Goal: Information Seeking & Learning: Learn about a topic

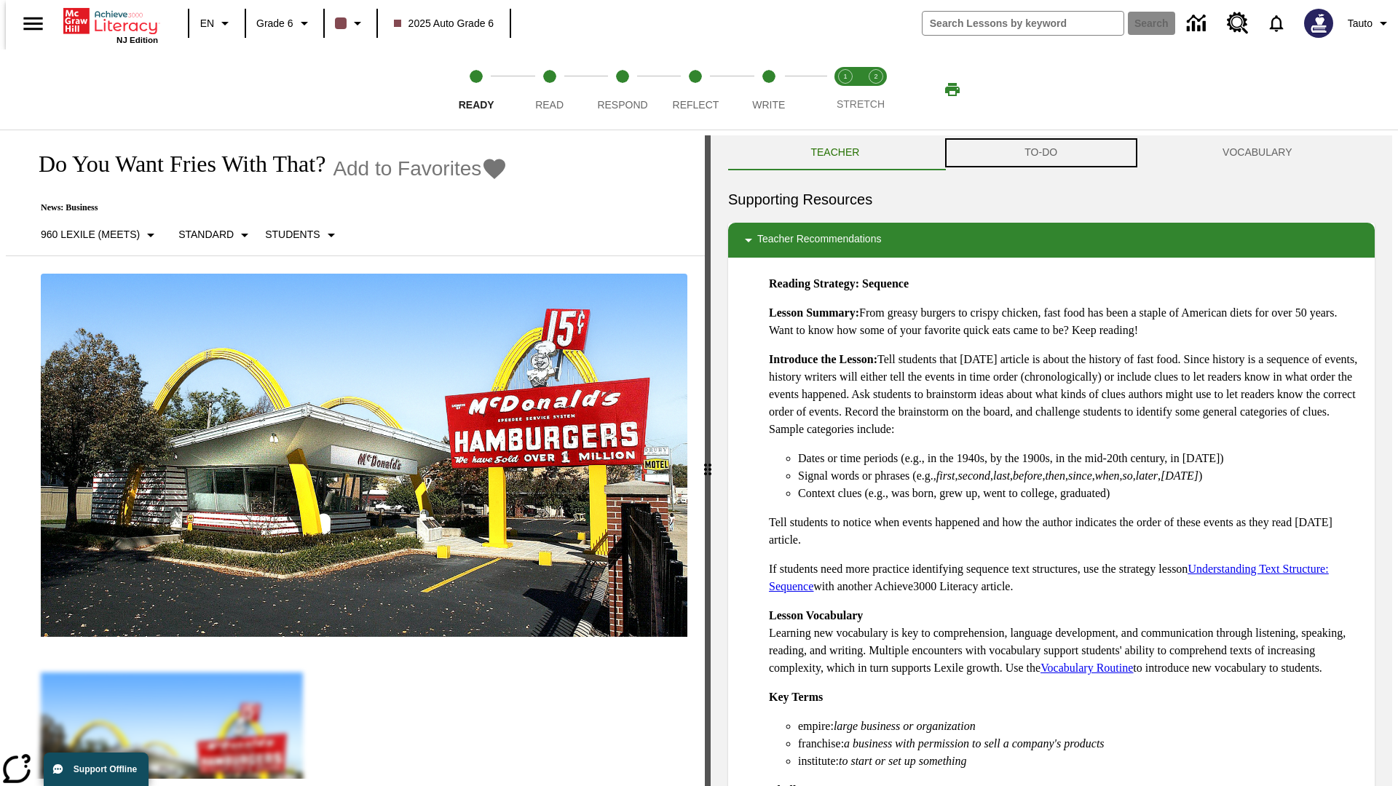
click at [1041, 153] on button "TO-DO" at bounding box center [1041, 152] width 198 height 35
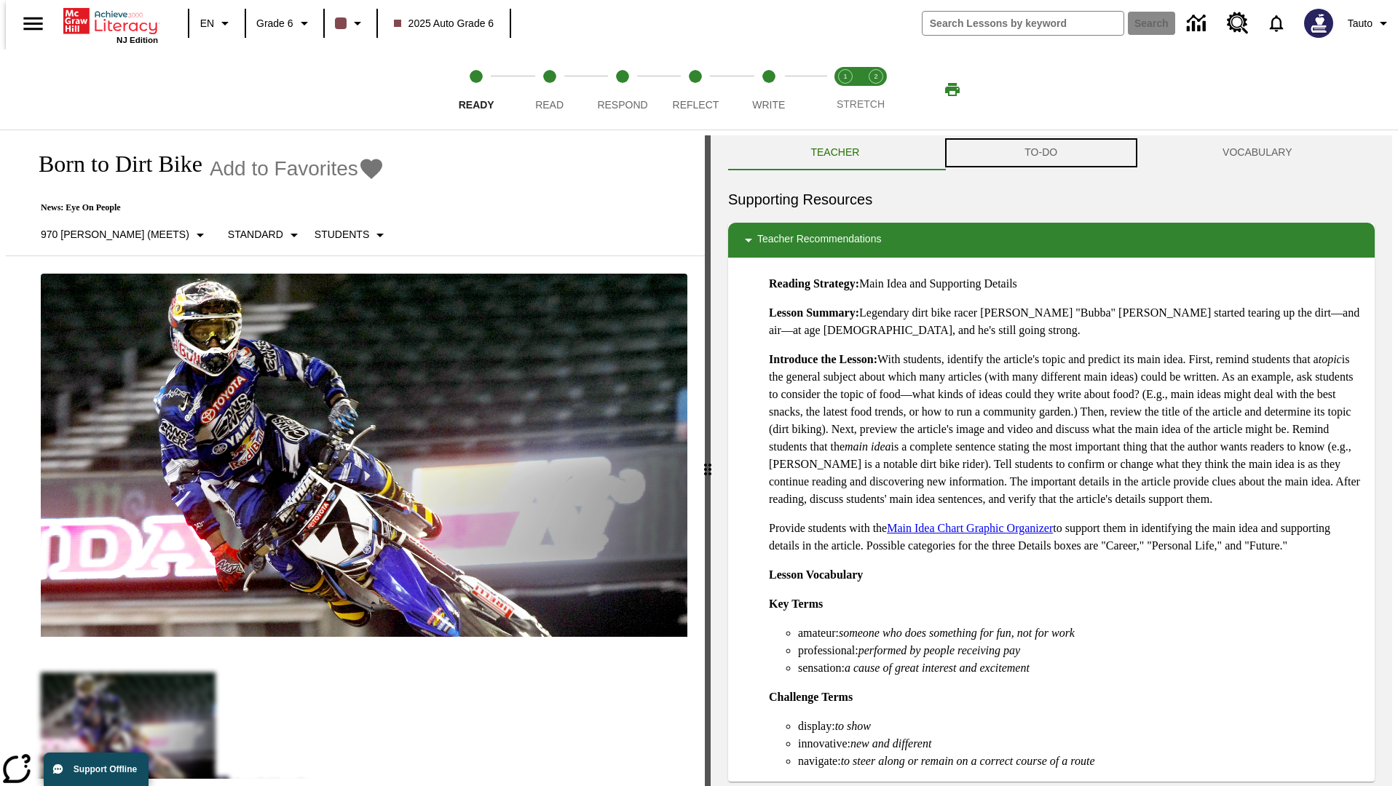
click at [1041, 153] on button "TO-DO" at bounding box center [1041, 152] width 198 height 35
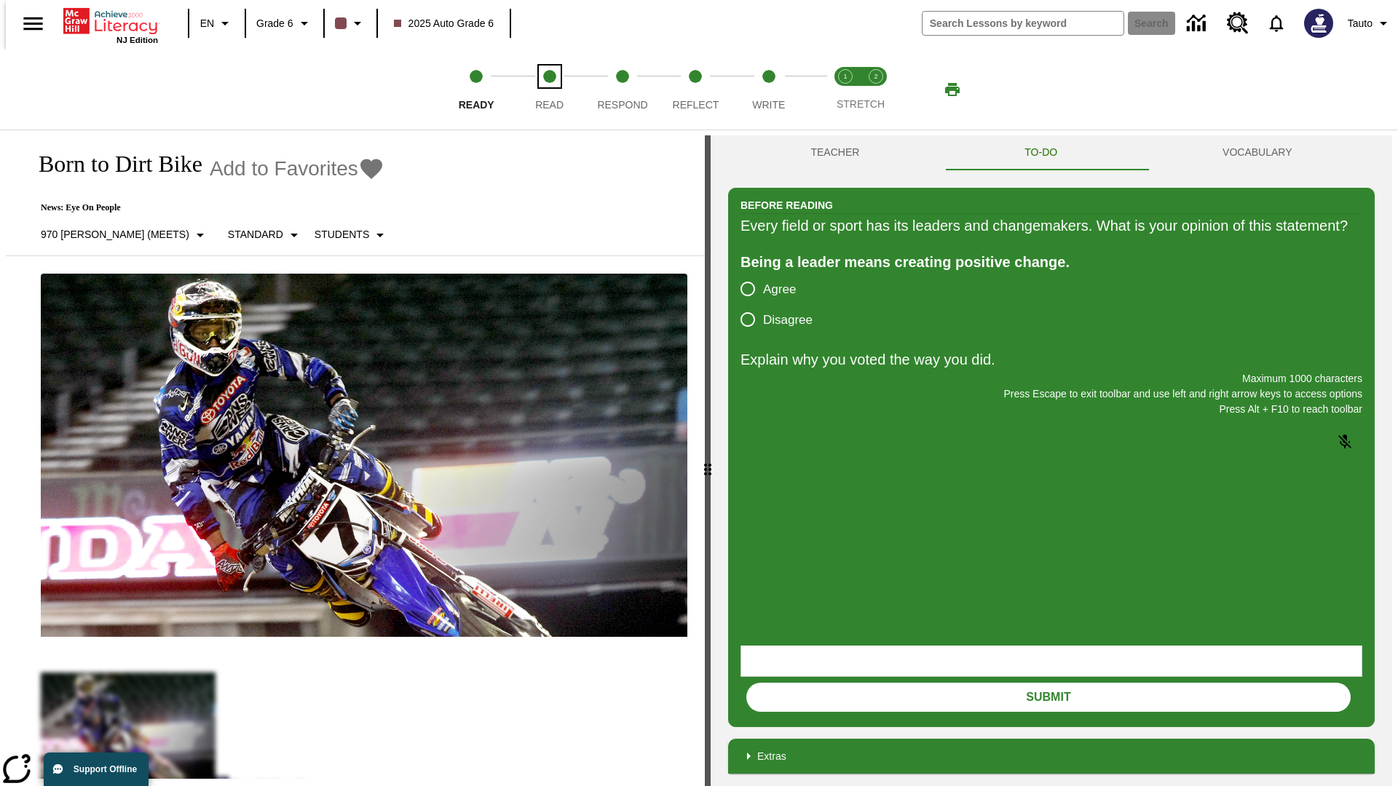
click at [549, 90] on span "Read" at bounding box center [549, 99] width 28 height 26
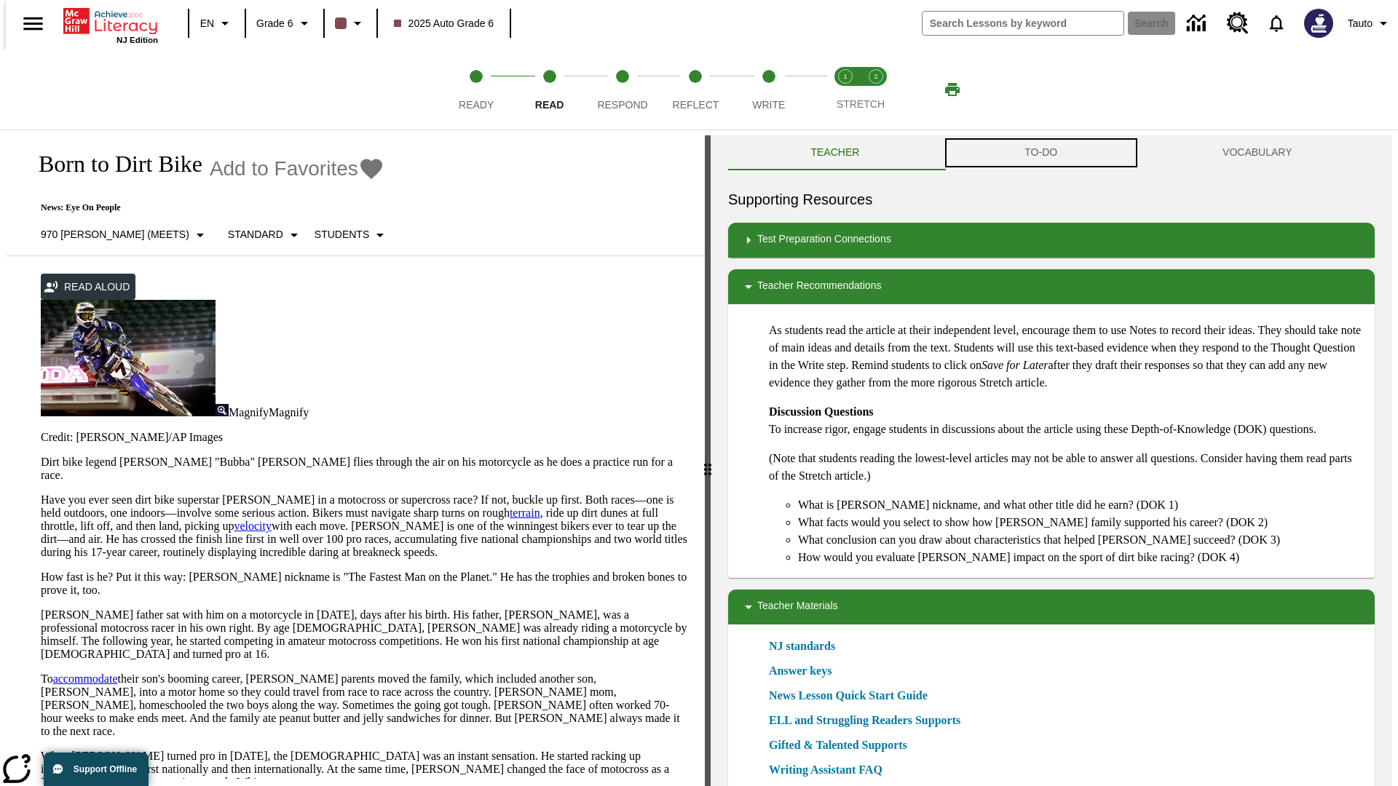
scroll to position [1, 0]
click at [1041, 153] on button "TO-DO" at bounding box center [1041, 152] width 198 height 35
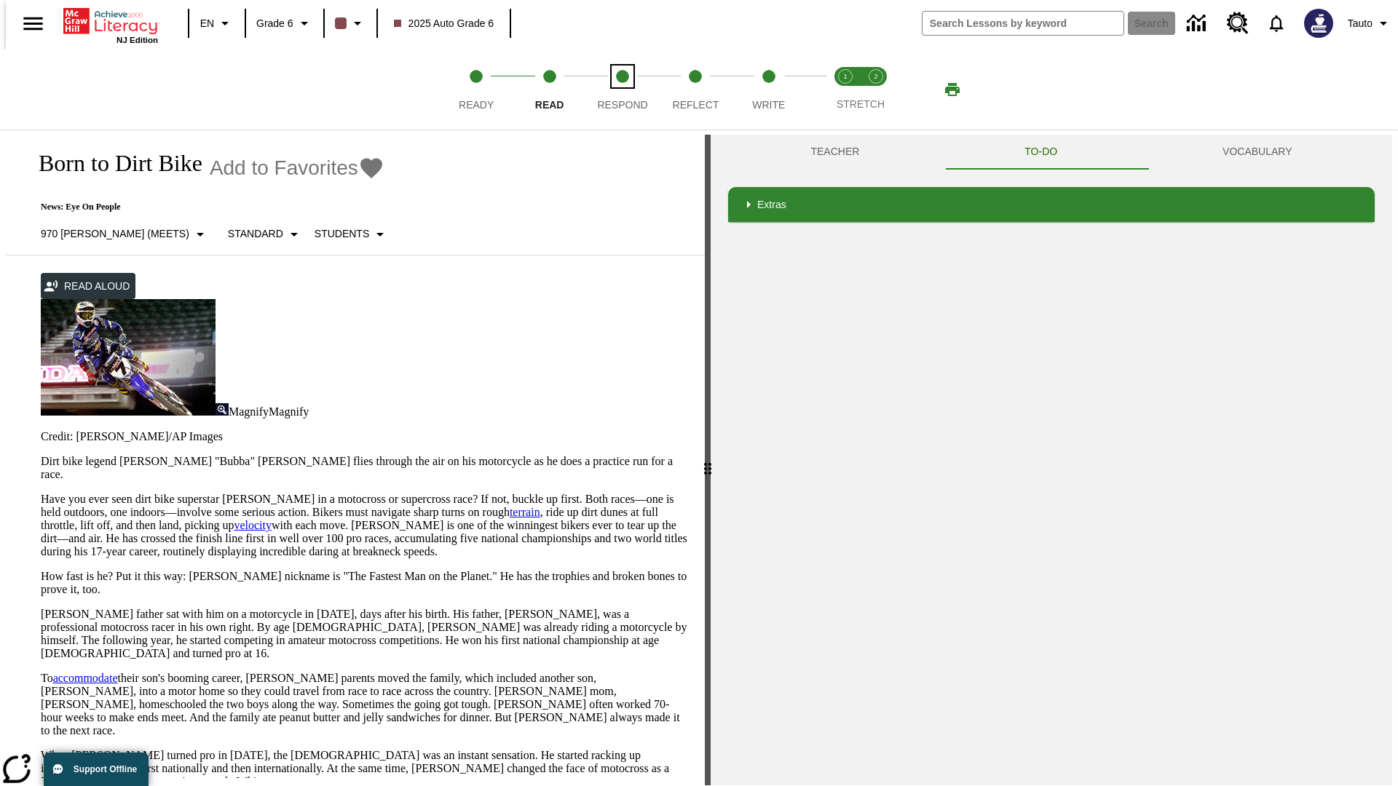
click at [622, 90] on span "Respond" at bounding box center [622, 99] width 50 height 26
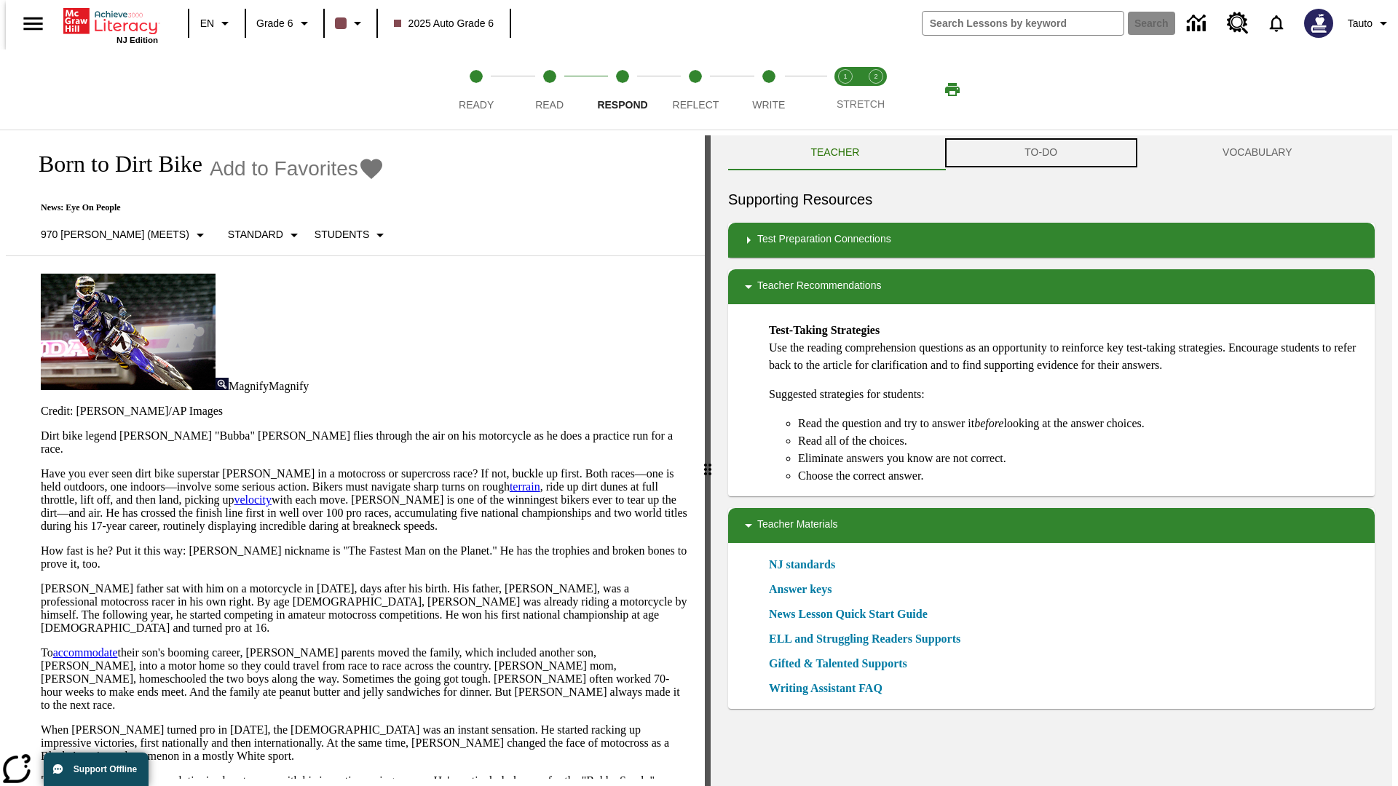
scroll to position [1, 0]
click at [1041, 153] on button "TO-DO" at bounding box center [1041, 152] width 198 height 35
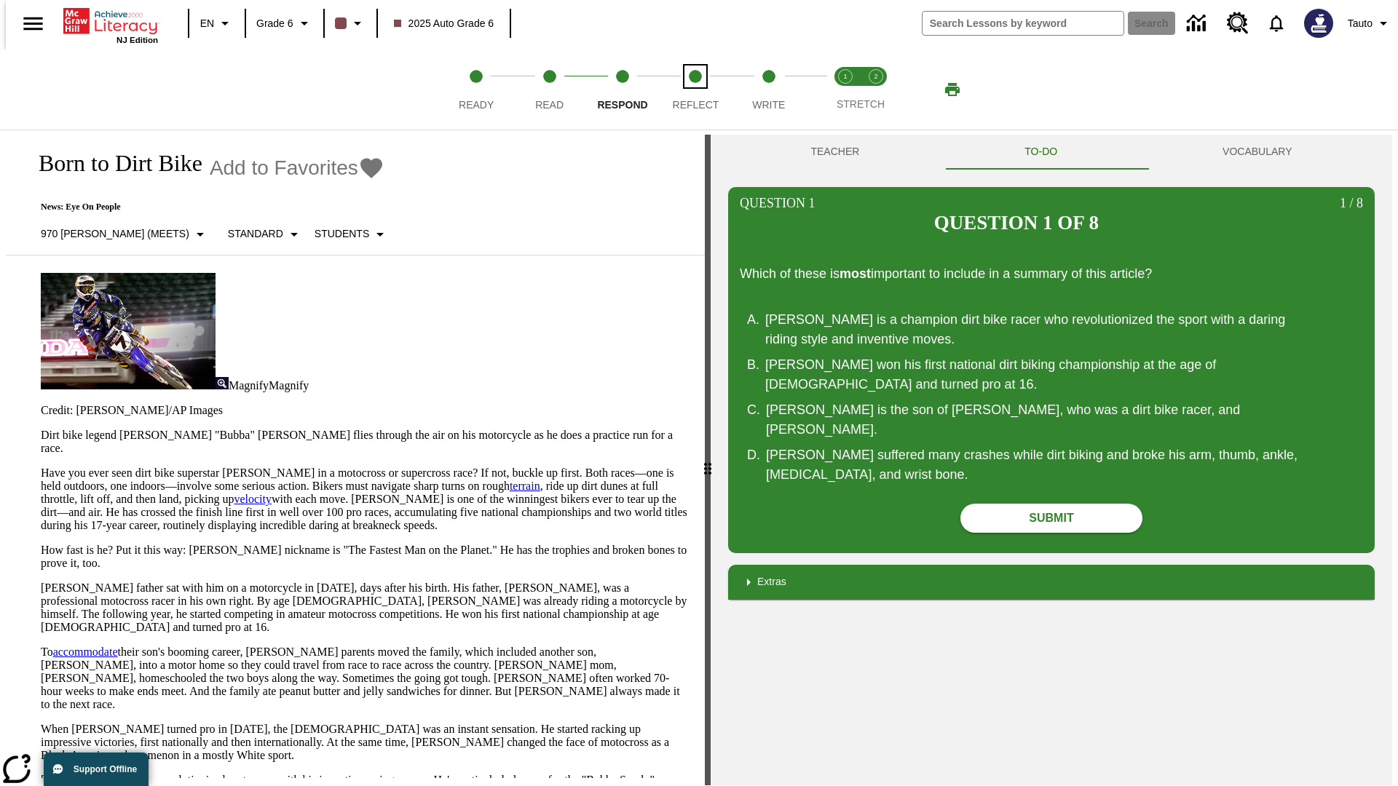
click at [695, 90] on span "Reflect" at bounding box center [696, 99] width 47 height 26
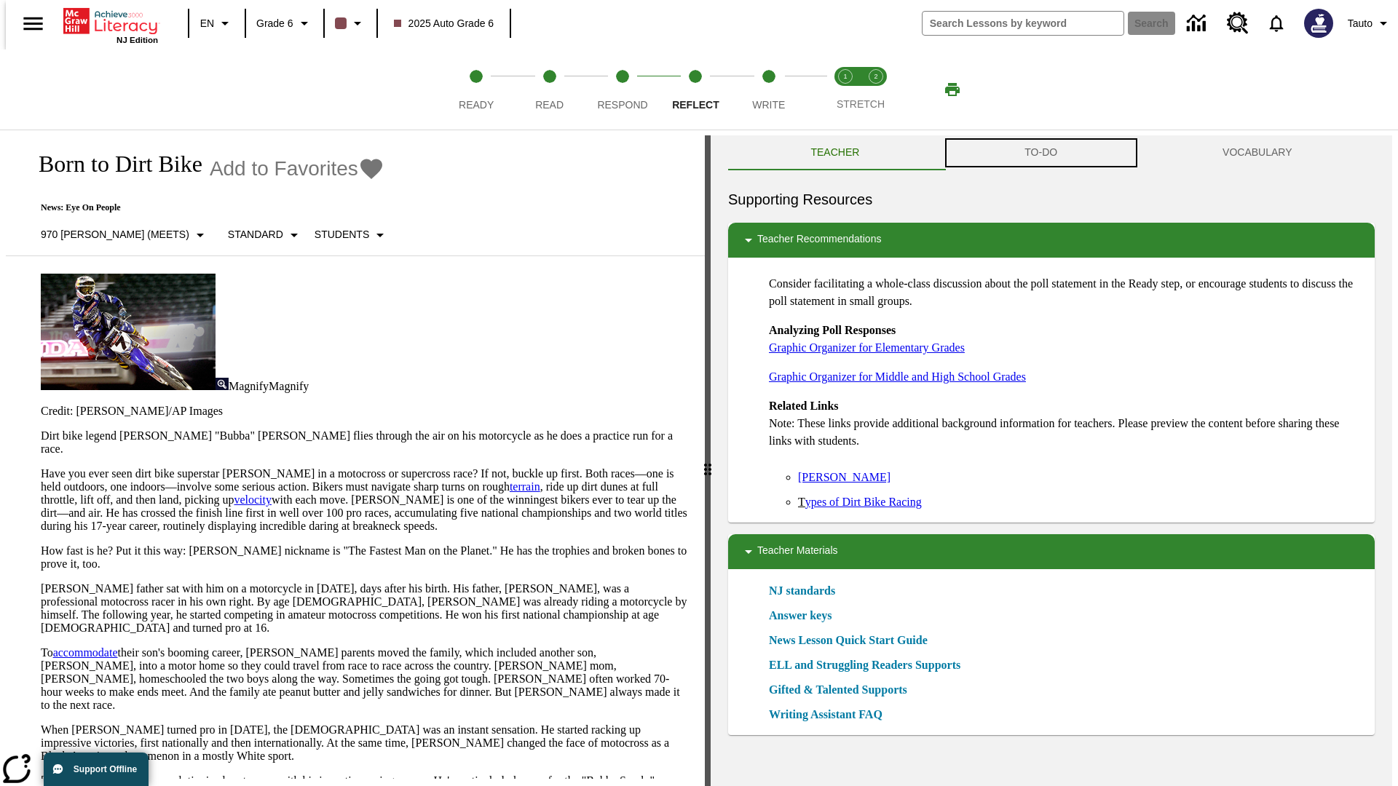
scroll to position [1, 0]
